Goal: Obtain resource: Download file/media

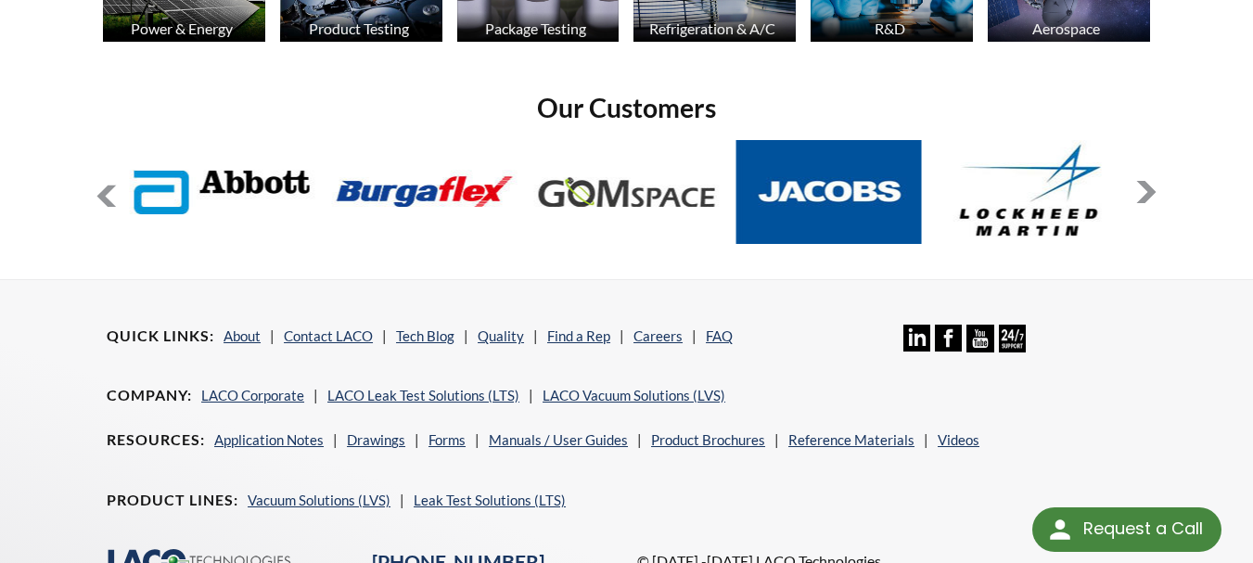
scroll to position [1527, 0]
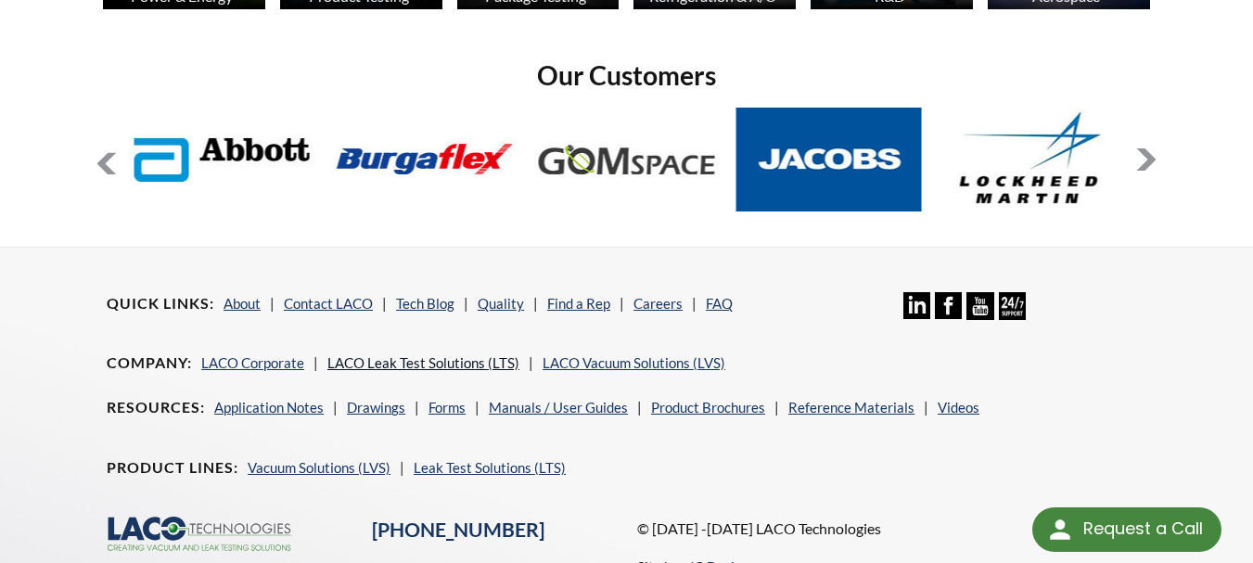
click at [406, 354] on link "LACO Leak Test Solutions (LTS)" at bounding box center [423, 362] width 192 height 17
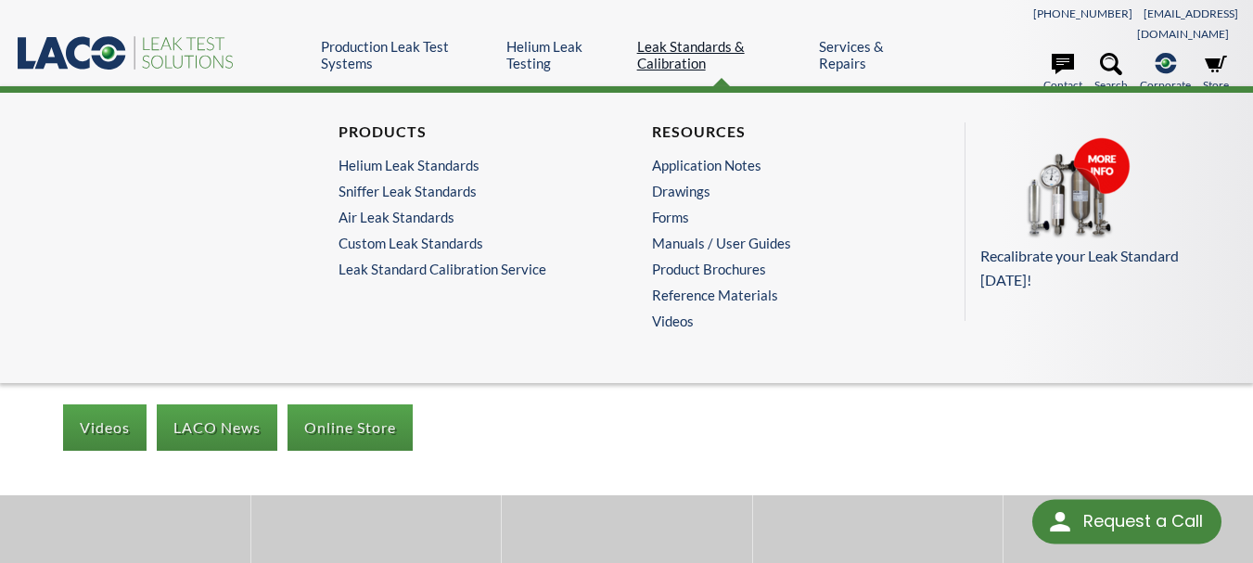
select select "Language Translate Widget"
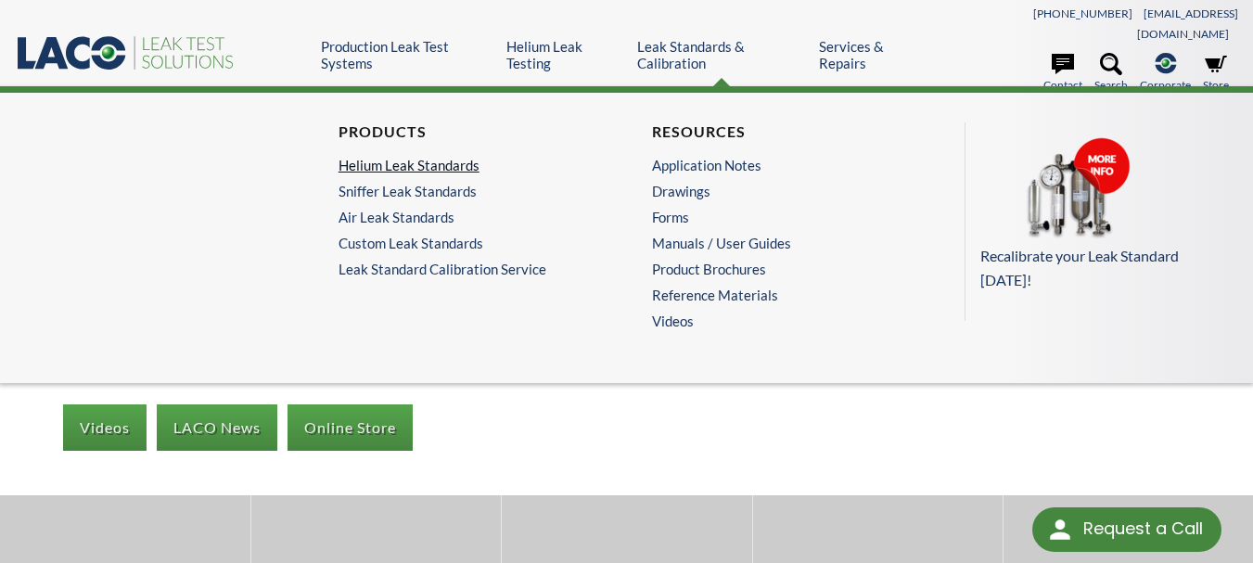
click at [460, 157] on link "Helium Leak Standards" at bounding box center [465, 165] width 254 height 17
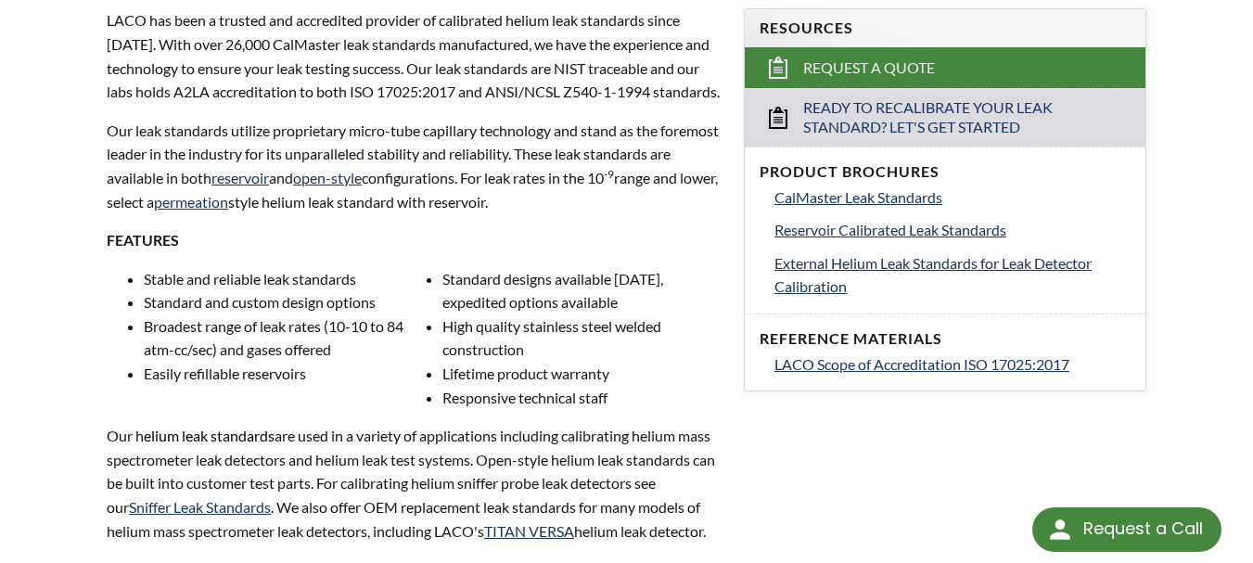
scroll to position [649, 0]
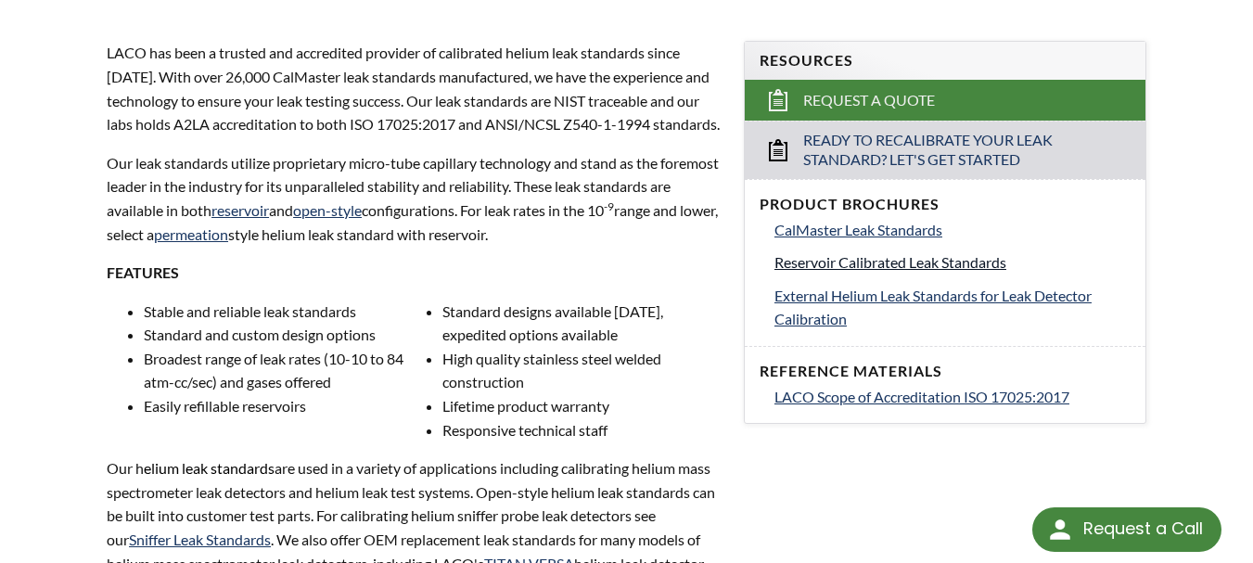
click at [925, 253] on span "Reservoir Calibrated Leak Standards" at bounding box center [890, 262] width 232 height 18
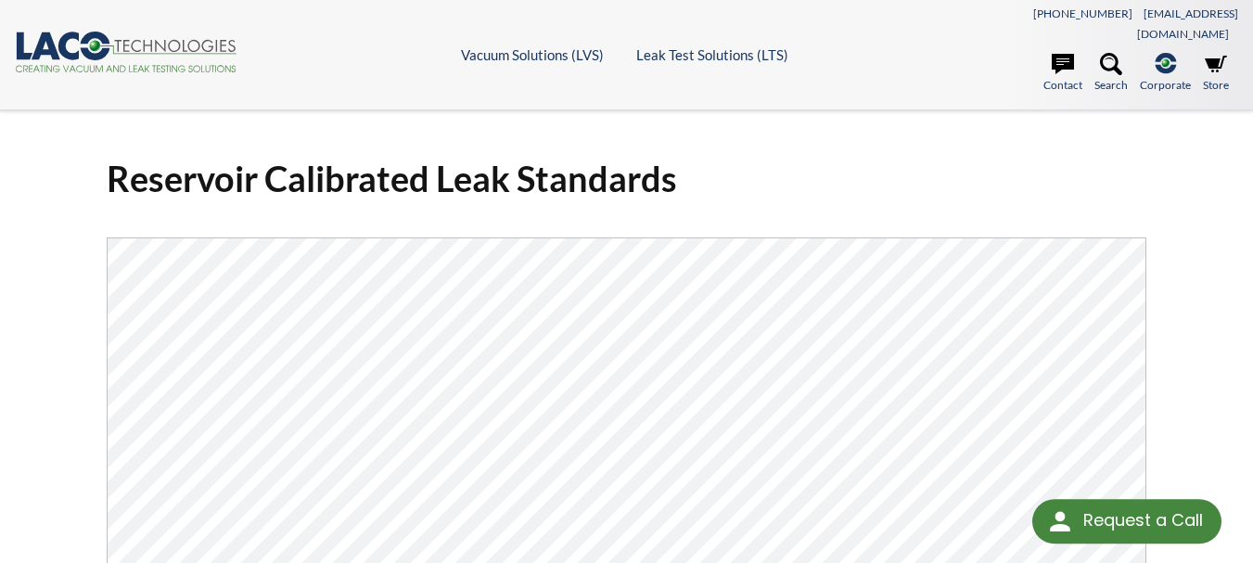
select select "Language Translate Widget"
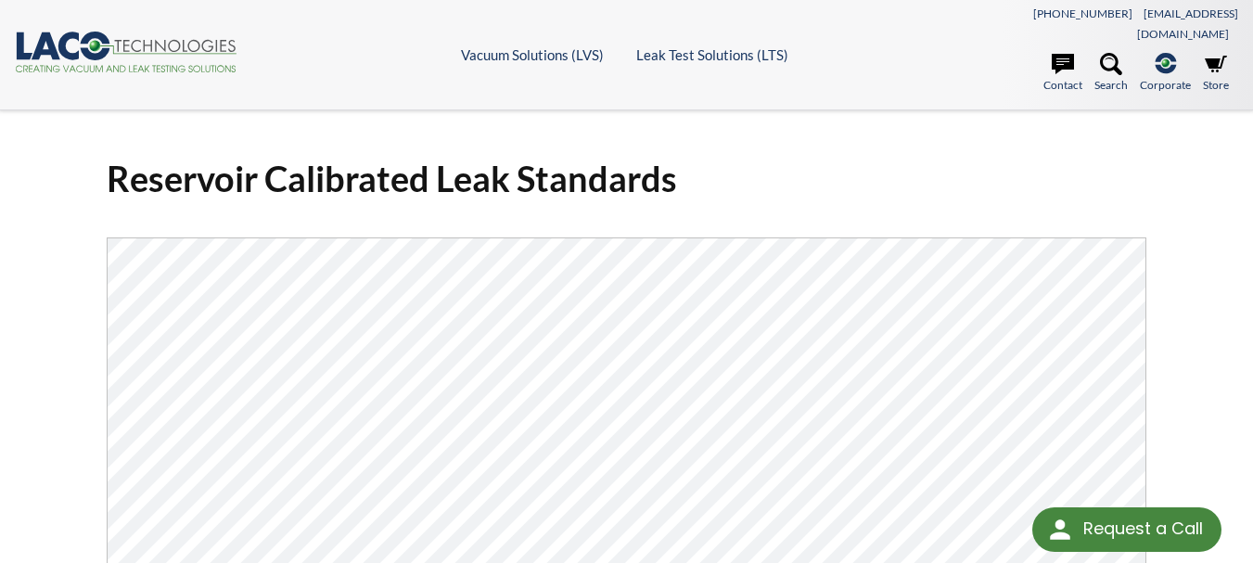
click at [1200, 409] on div "Reservoir Calibrated Leak Standards Click Here To Download" at bounding box center [626, 485] width 1187 height 688
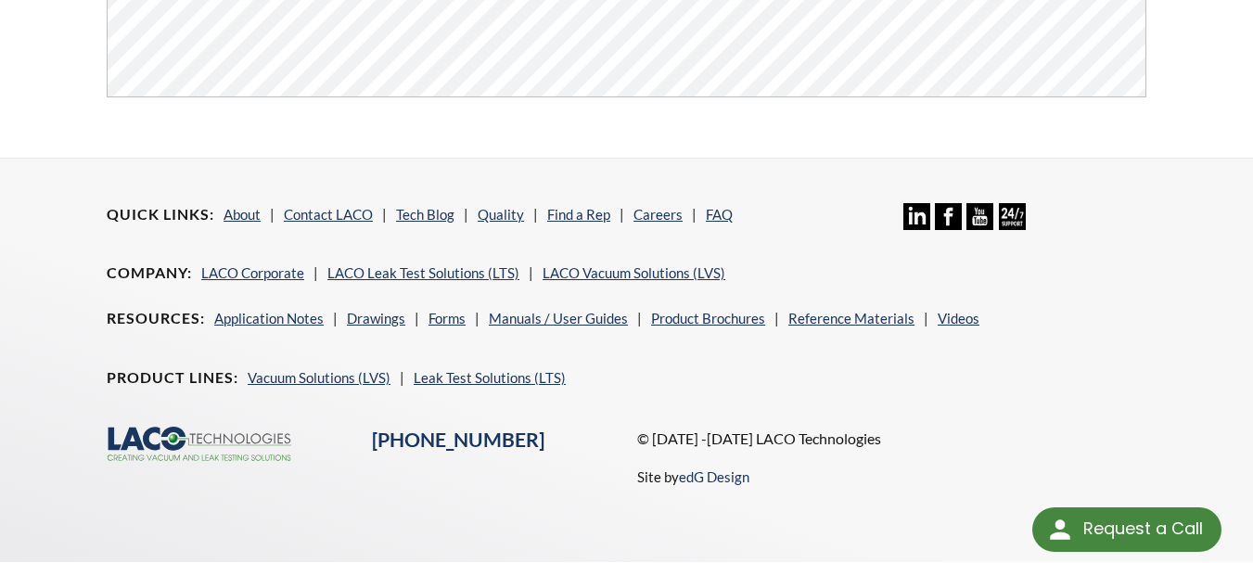
scroll to position [706, 0]
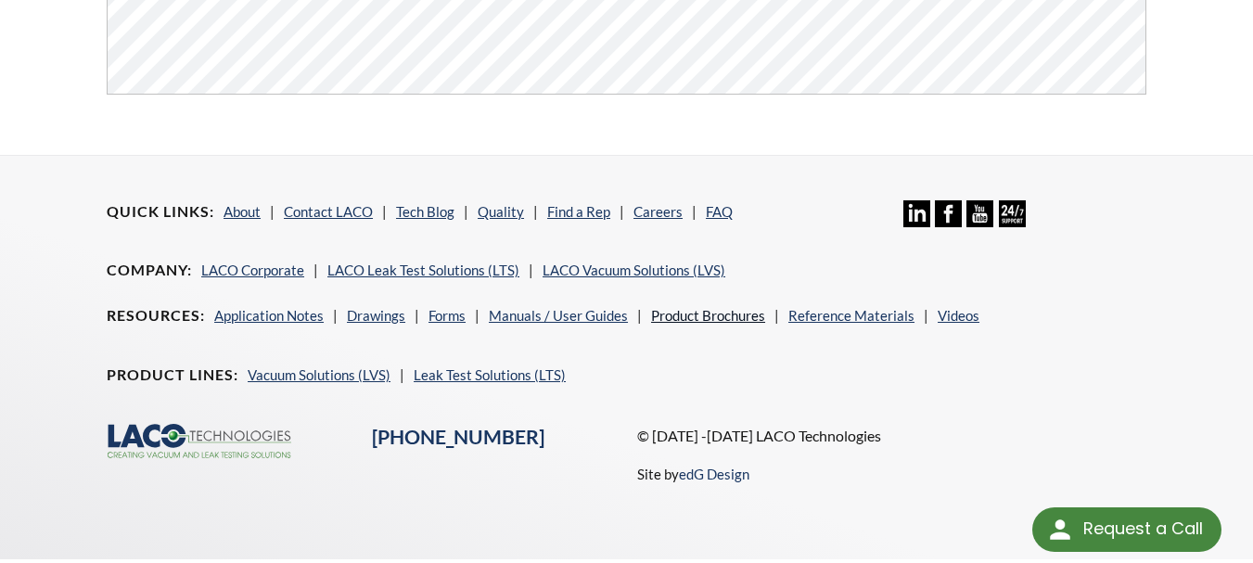
click at [740, 307] on link "Product Brochures" at bounding box center [708, 315] width 114 height 17
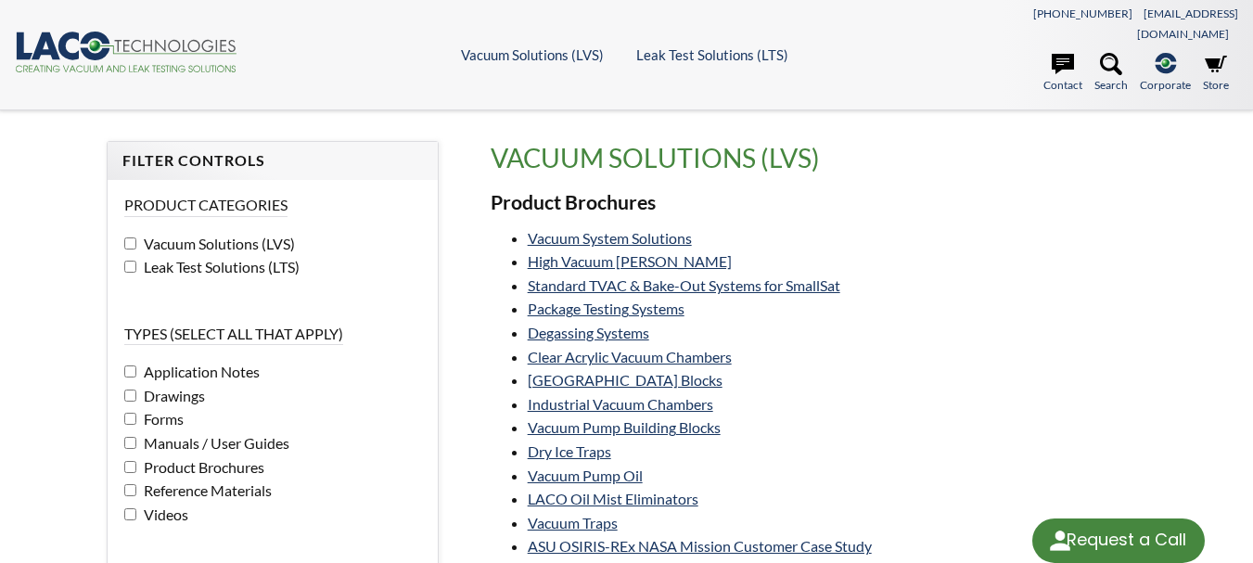
select select "Language Translate Widget"
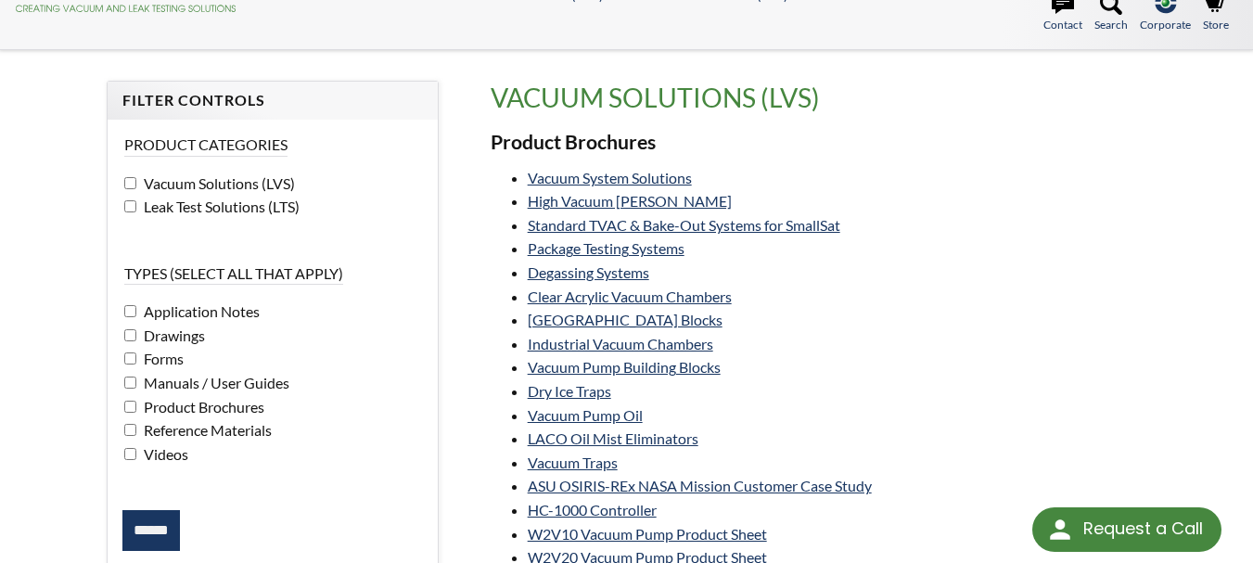
scroll to position [93, 0]
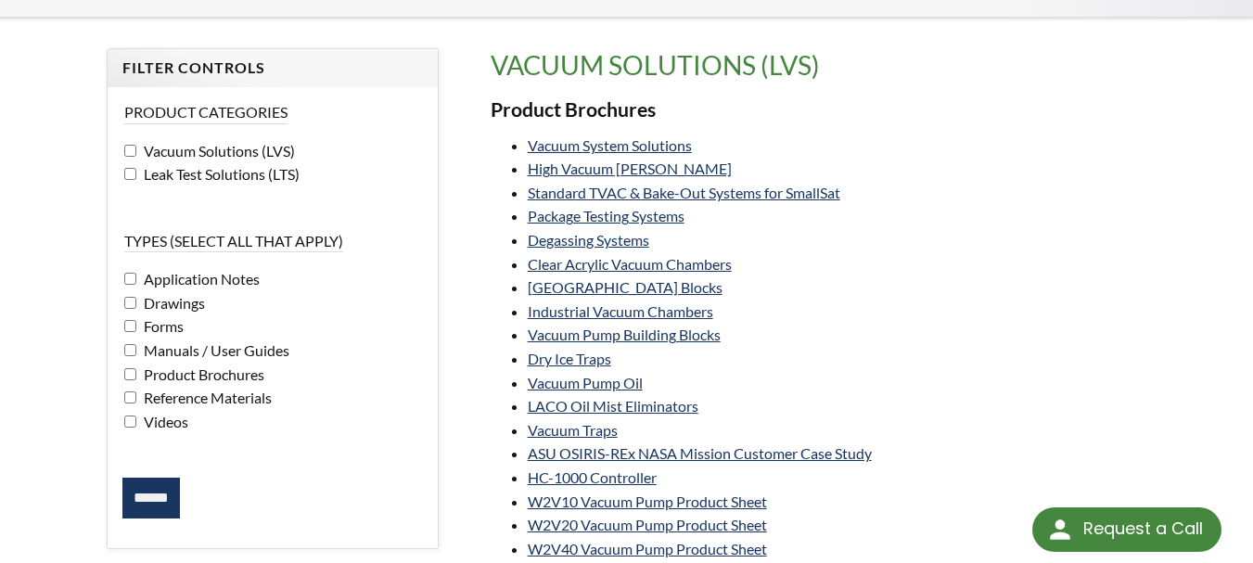
click at [128, 162] on label "Leak Test Solutions (LTS)" at bounding box center [272, 174] width 297 height 24
click at [131, 477] on input "******" at bounding box center [150, 497] width 57 height 41
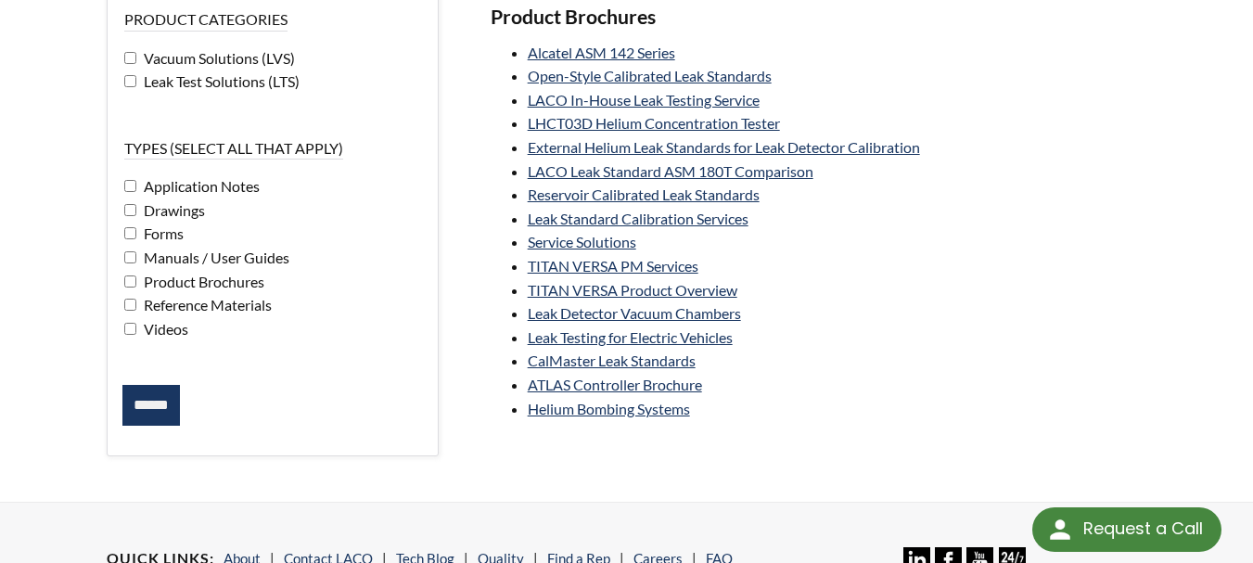
scroll to position [93, 0]
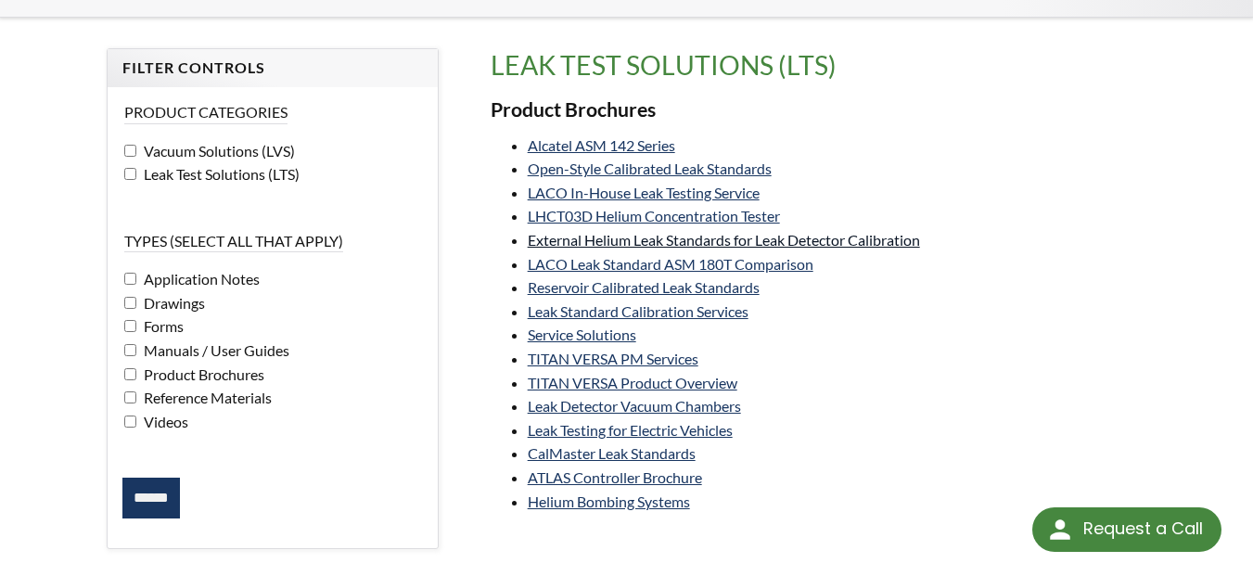
click at [818, 231] on link "External Helium Leak Standards for Leak Detector Calibration" at bounding box center [724, 240] width 392 height 18
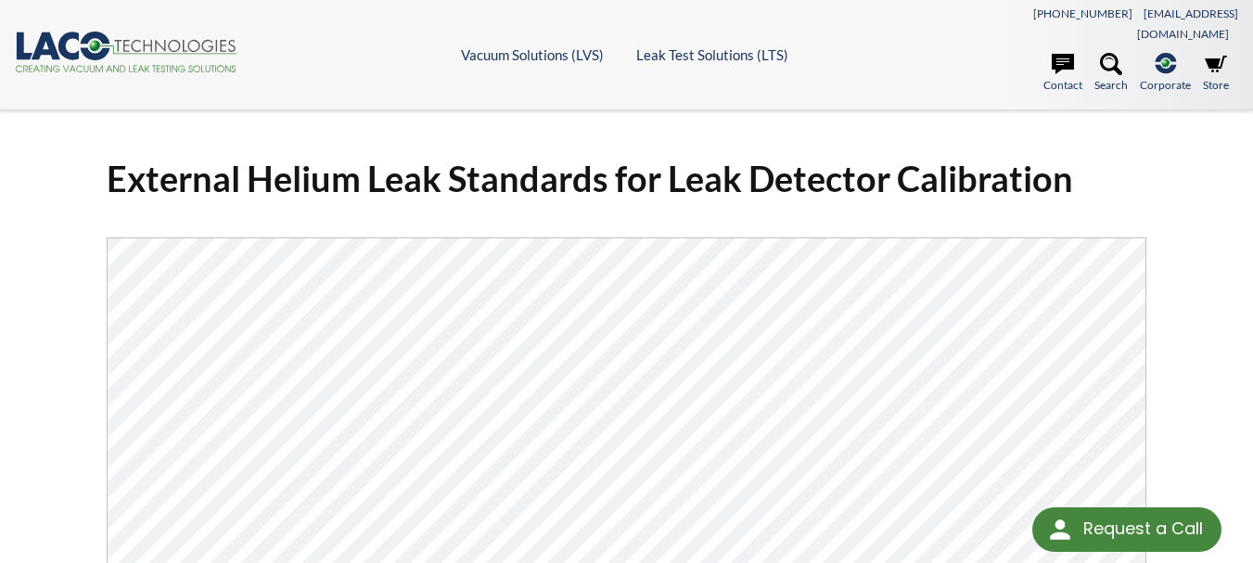
select select "Language Translate Widget"
